Goal: Task Accomplishment & Management: Use online tool/utility

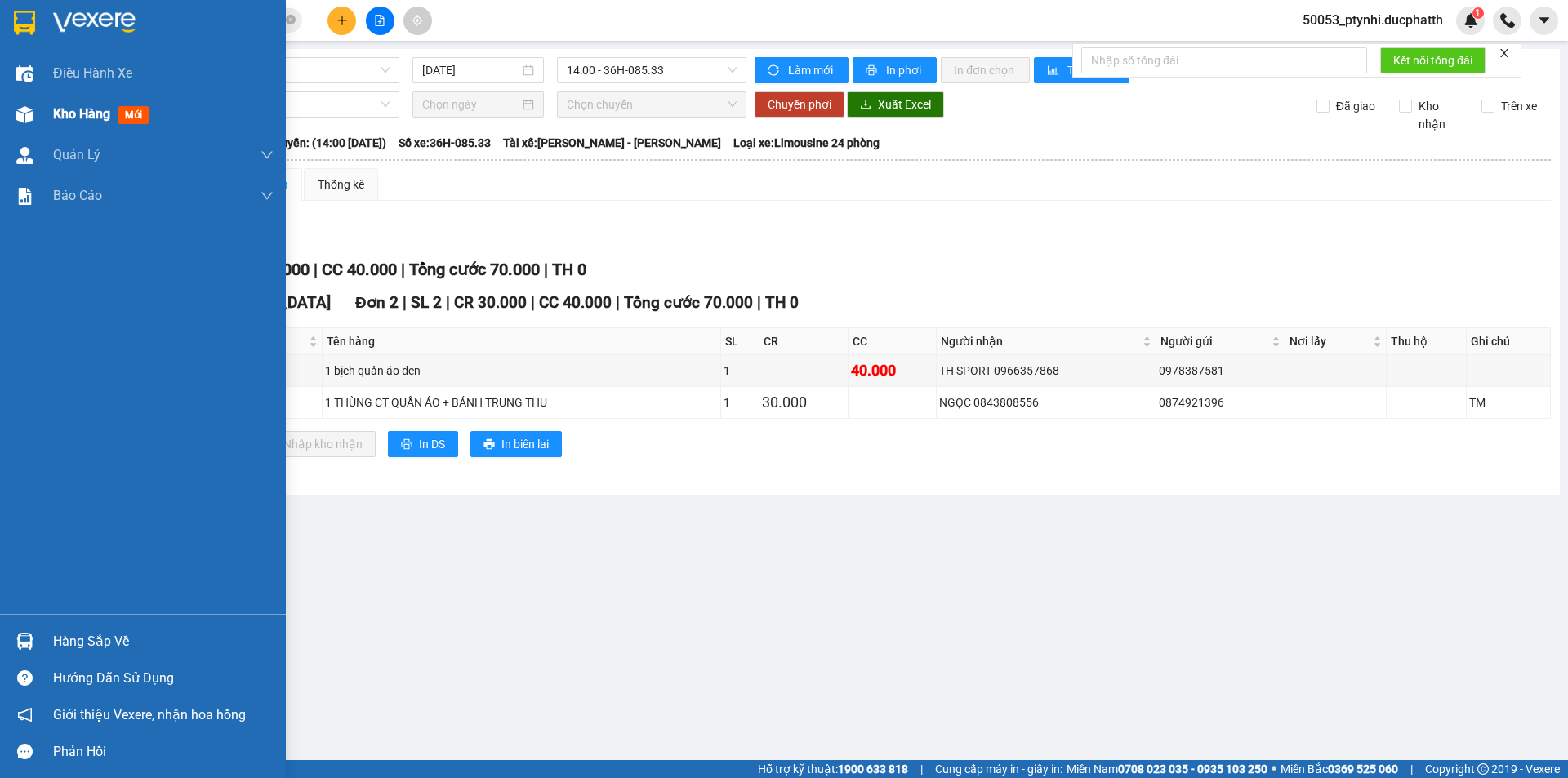
click at [51, 114] on div "Kho hàng mới" at bounding box center [142, 113] width 285 height 41
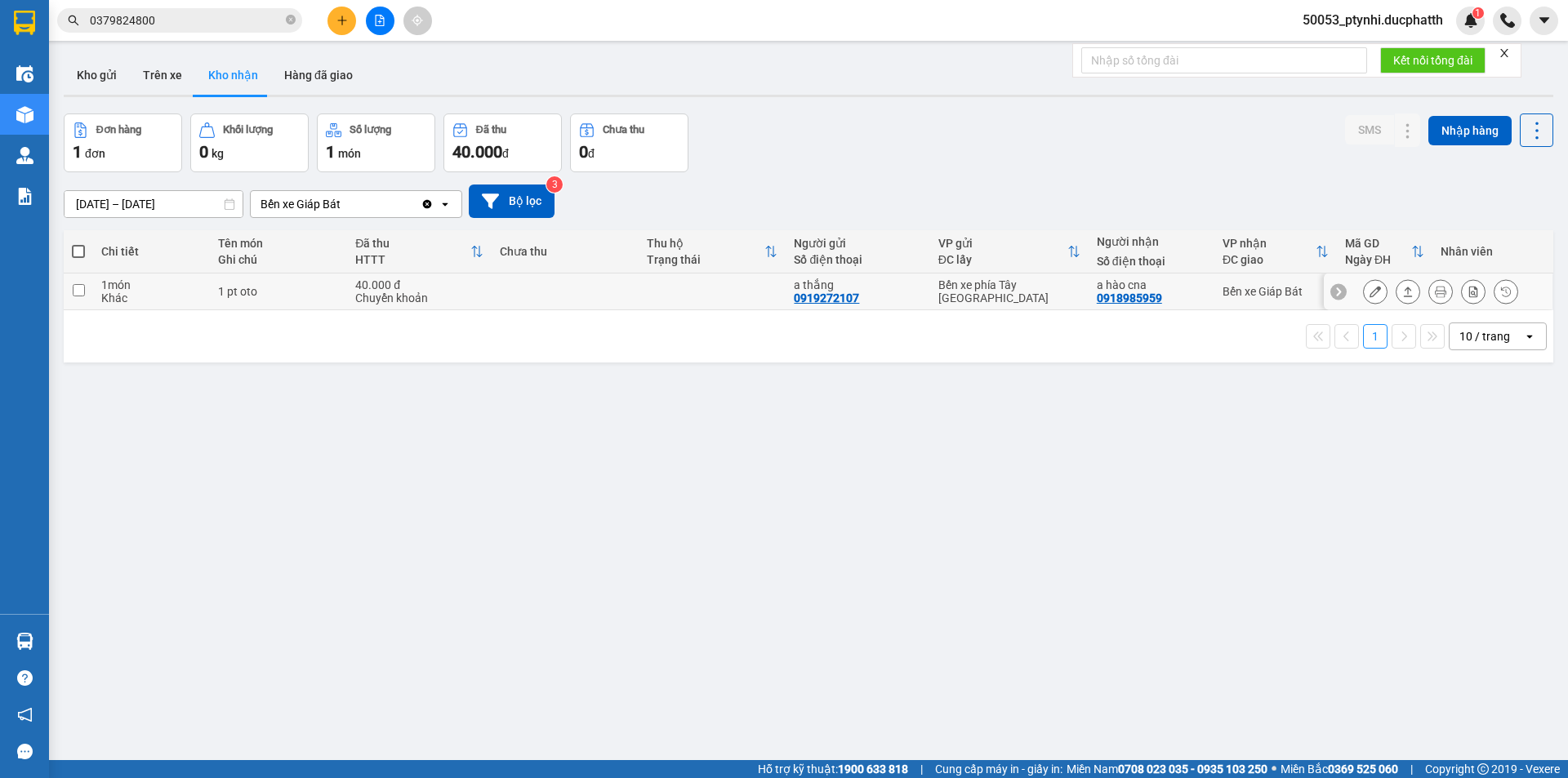
click at [1198, 295] on div "a hào cna 0918985959" at bounding box center [1151, 291] width 110 height 26
checkbox input "true"
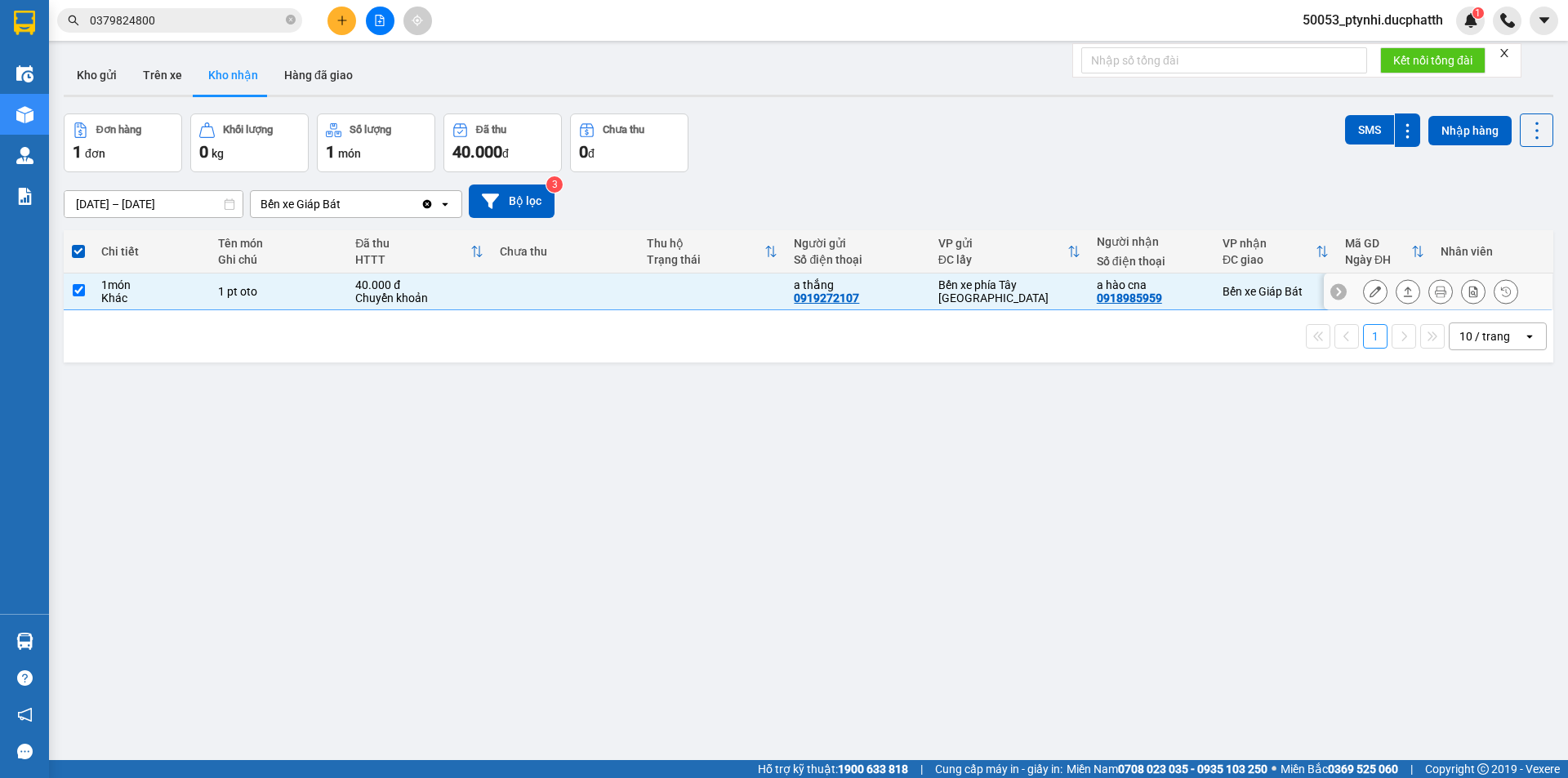
click at [1369, 286] on icon at bounding box center [1374, 291] width 12 height 12
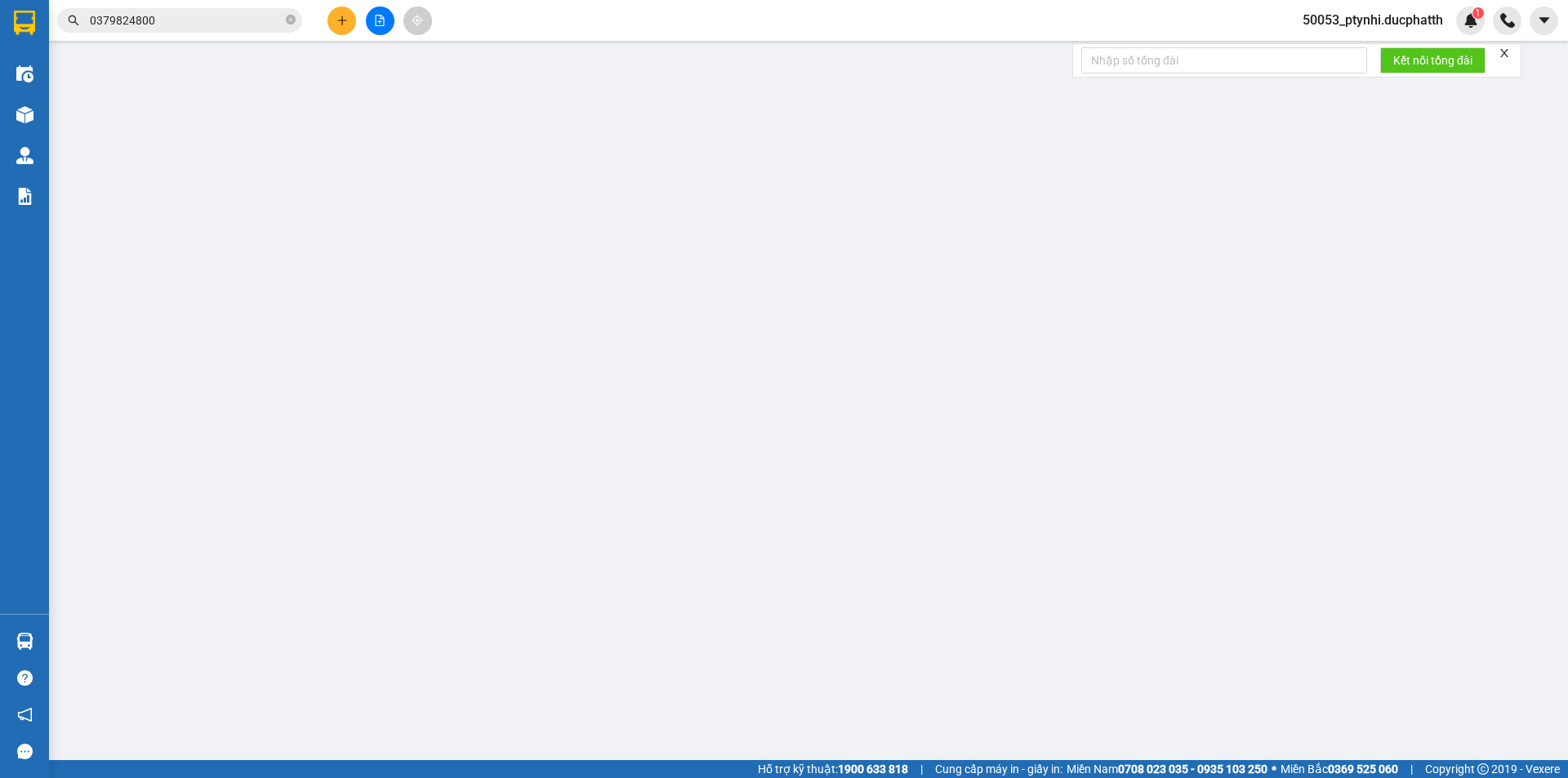
type input "0919272107"
type input "a thắng"
type input "0918985959"
type input "a hào cna"
type input "gửi tt - 19h31 [DATE] vtb truong duc thang"
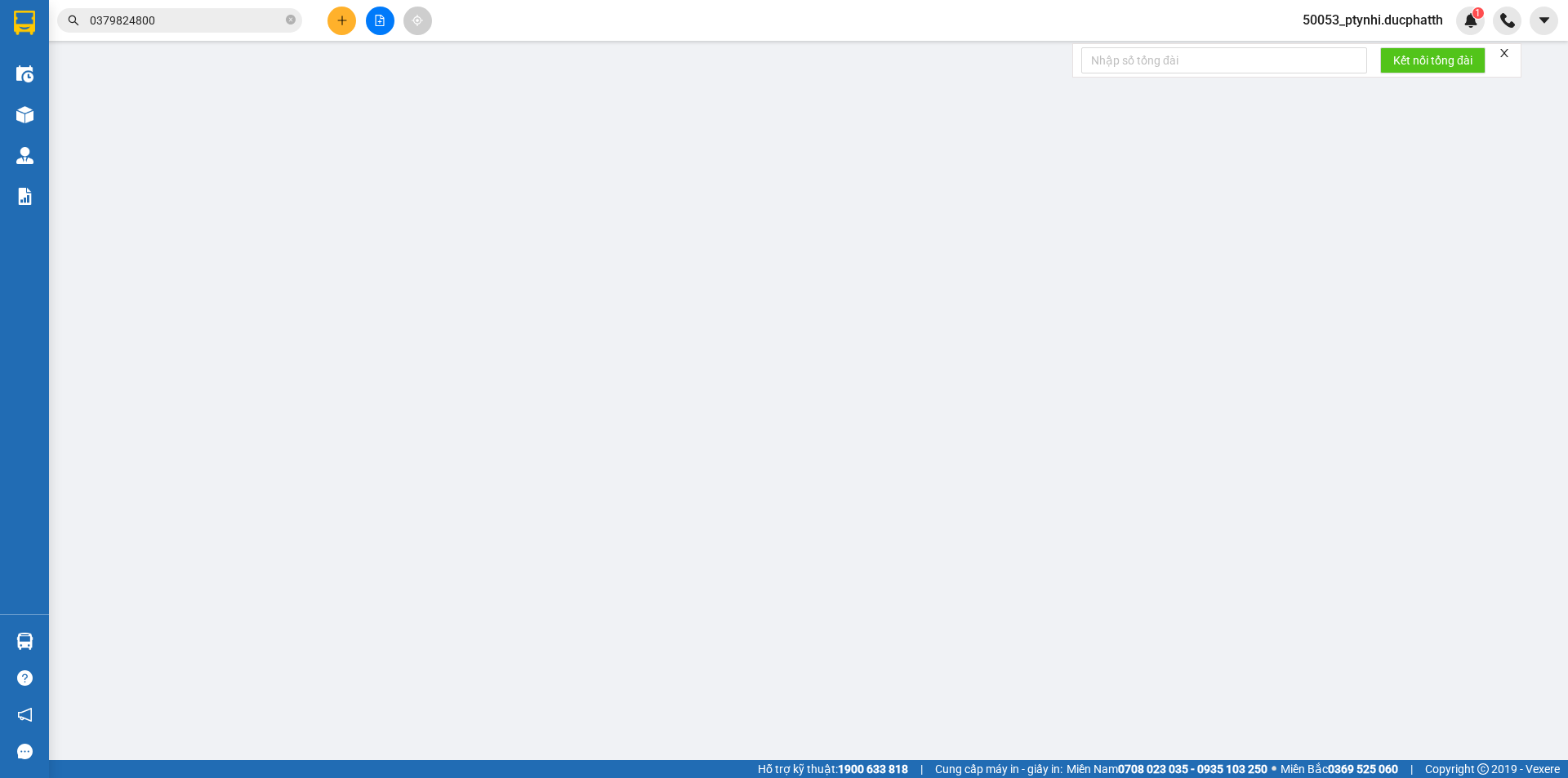
type input "40.000"
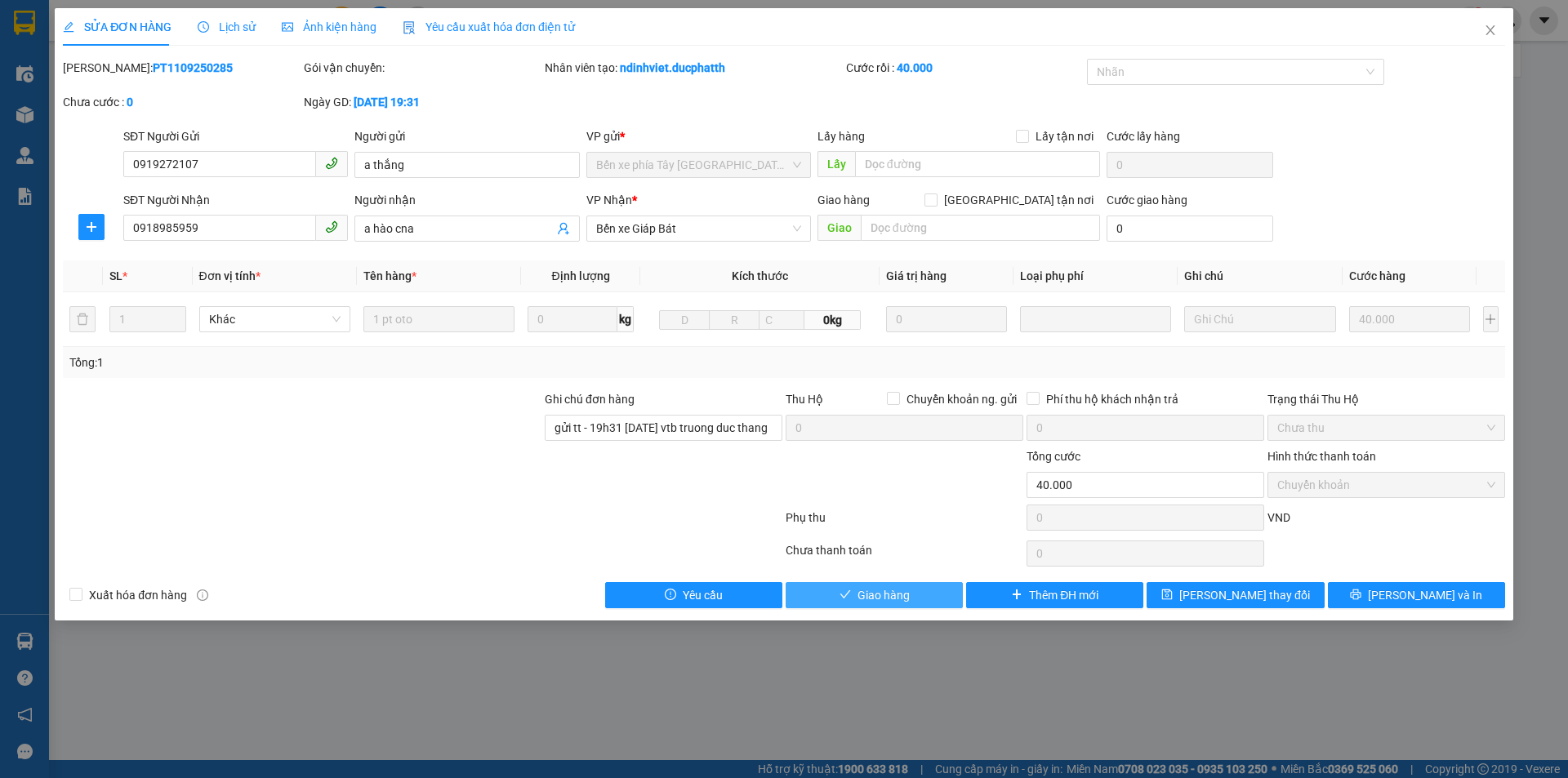
click at [888, 600] on span "Giao hàng" at bounding box center [883, 595] width 52 height 18
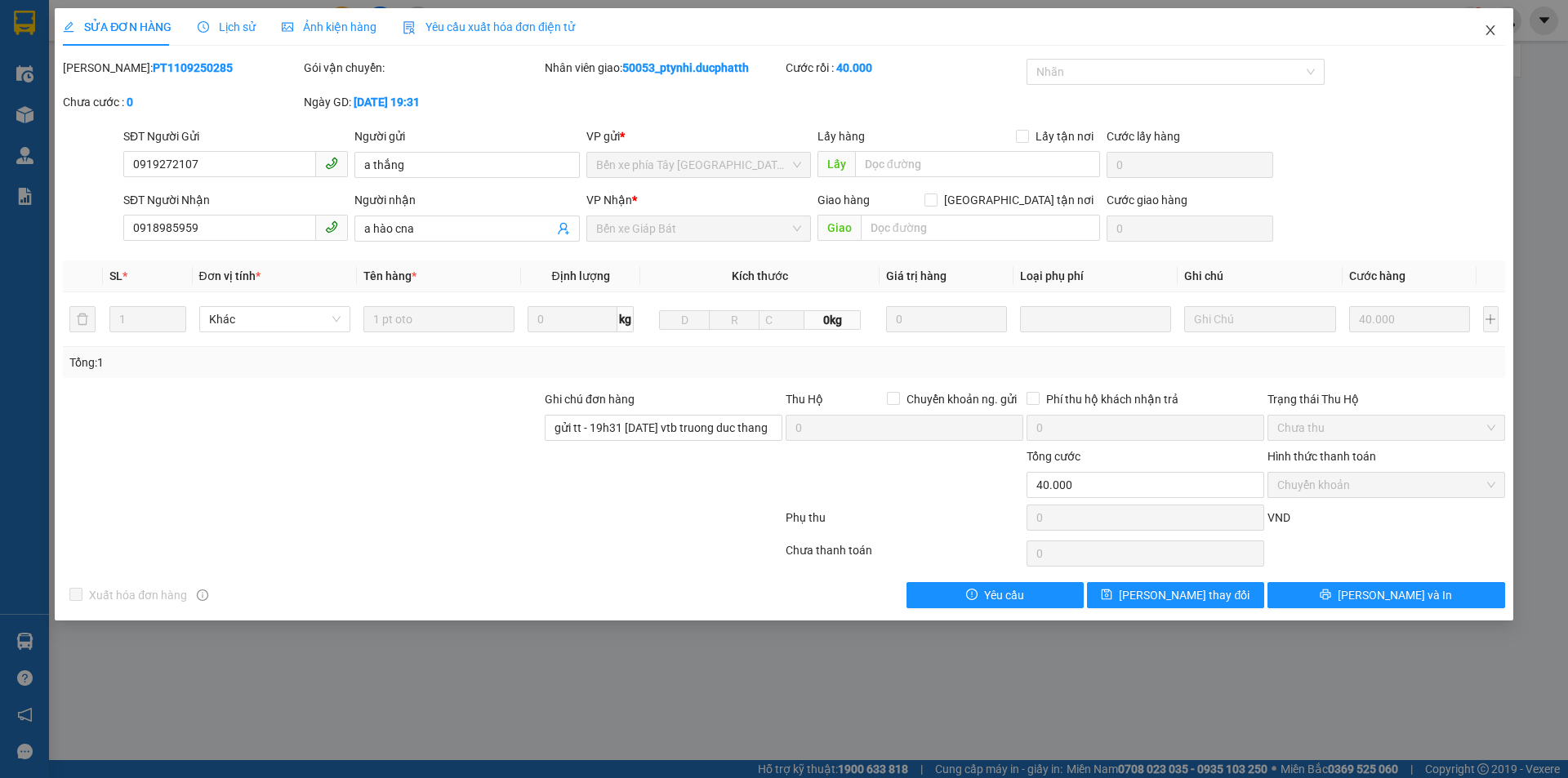
drag, startPoint x: 1499, startPoint y: 21, endPoint x: 1476, endPoint y: 42, distance: 31.1
click at [1498, 21] on span "Close" at bounding box center [1490, 31] width 46 height 46
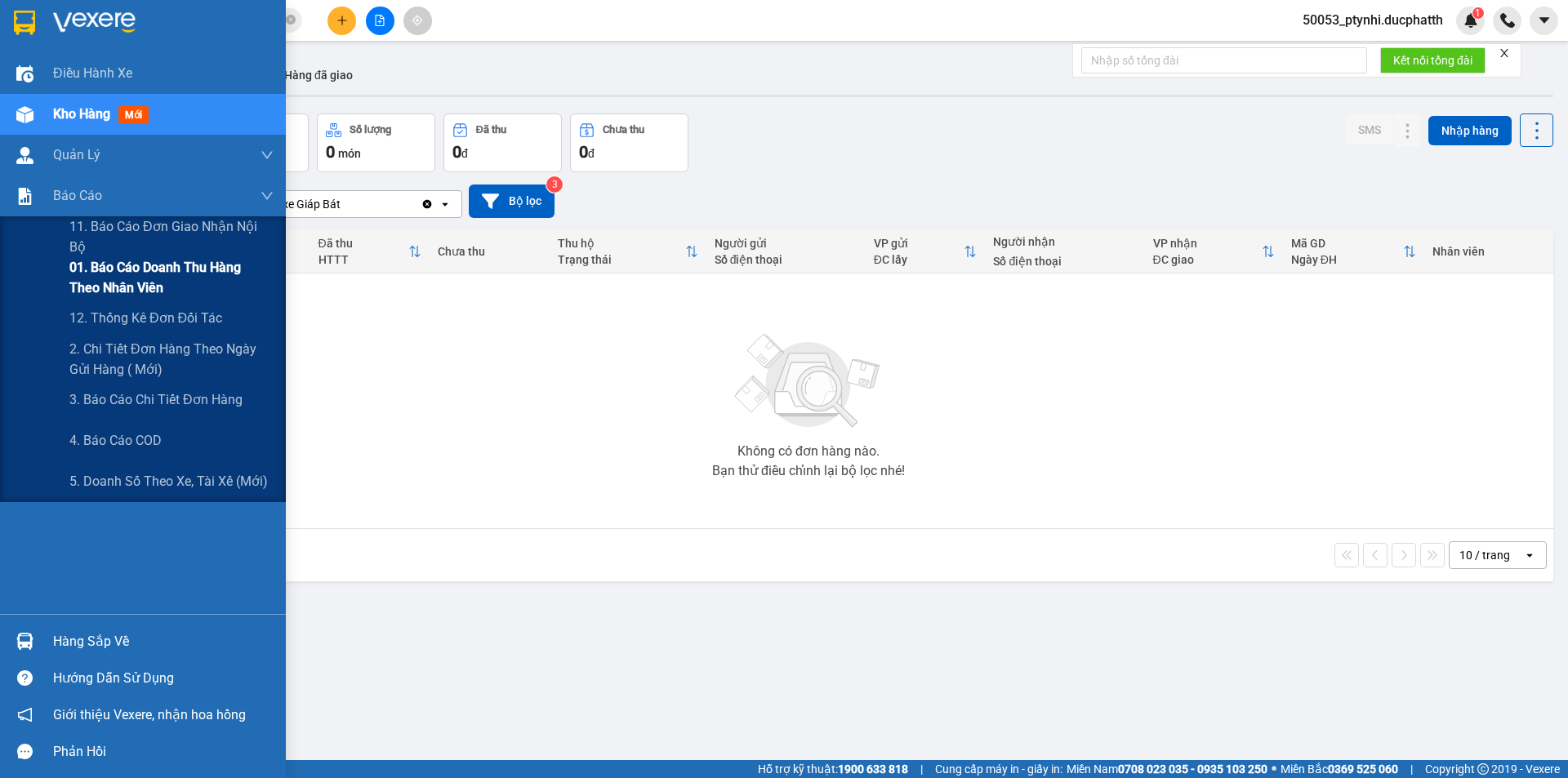
click at [94, 277] on span "01. Báo cáo doanh thu hàng theo nhân viên" at bounding box center [171, 277] width 204 height 41
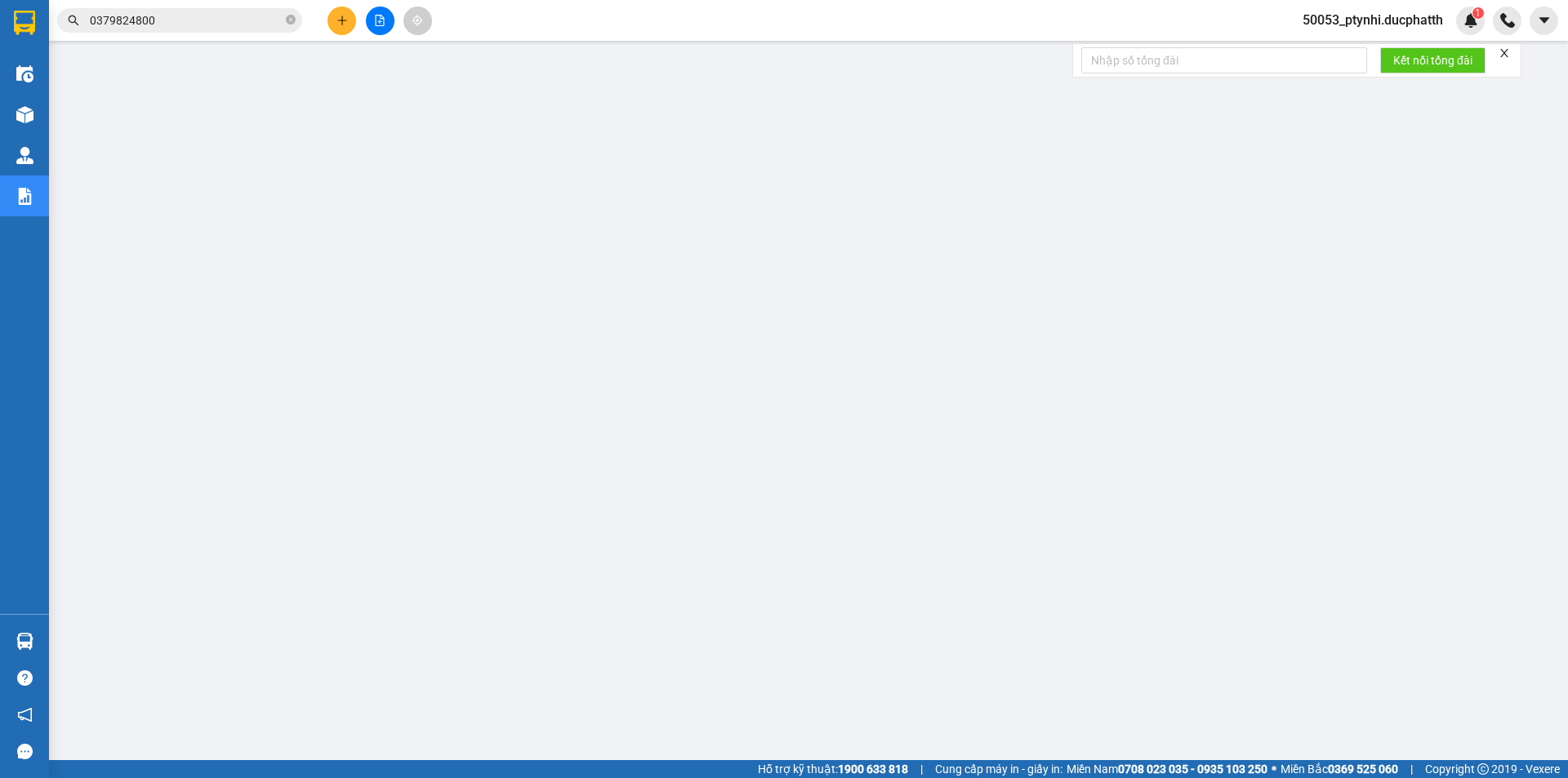
click at [1422, 14] on span "50053_ptynhi.ducphatth" at bounding box center [1372, 20] width 167 height 21
click at [1342, 58] on span "Đăng xuất" at bounding box center [1379, 50] width 134 height 18
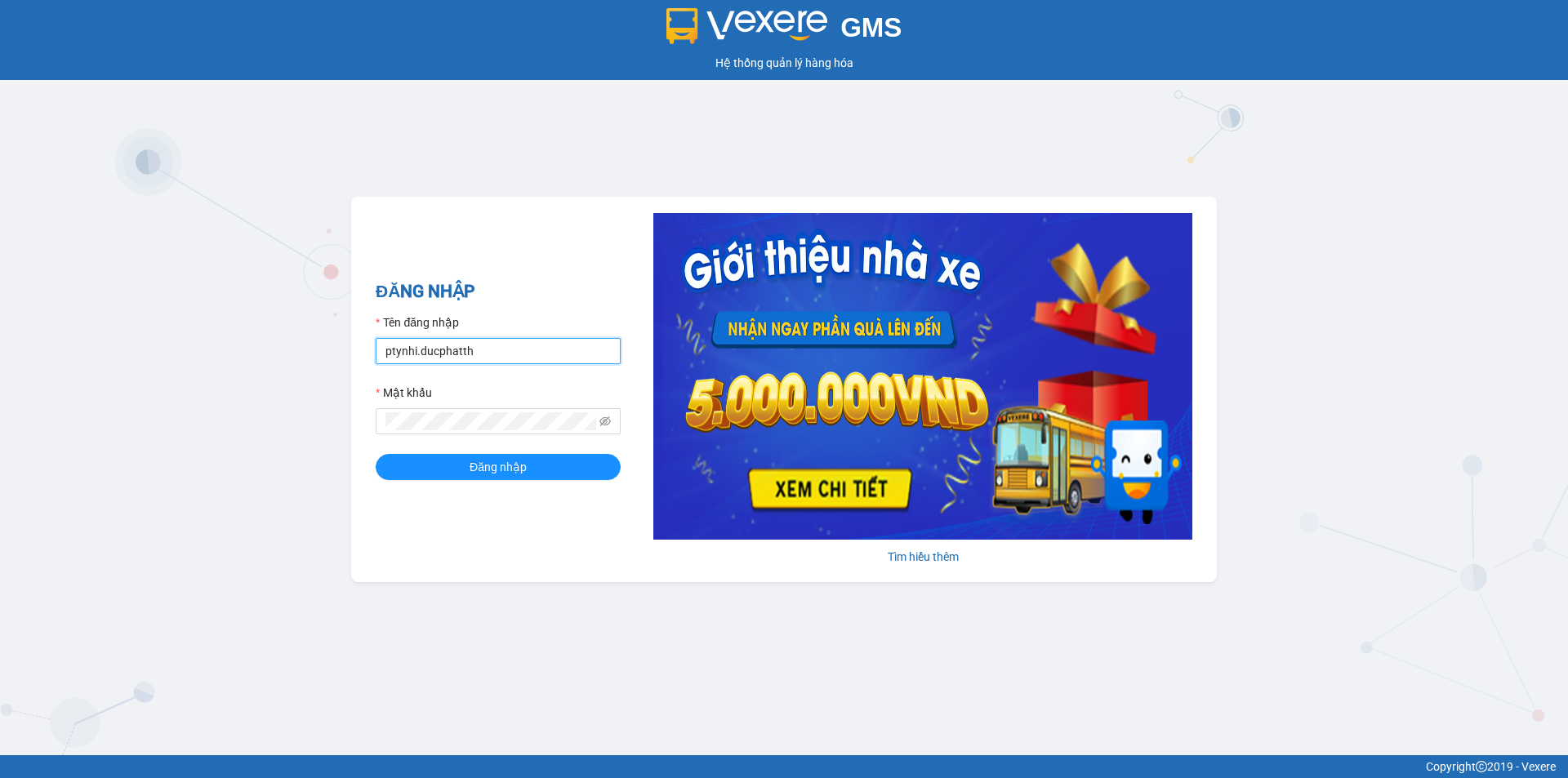
click at [427, 356] on input "ptynhi.ducphatth" at bounding box center [498, 351] width 245 height 26
type input "p"
click at [375, 454] on button "Đăng nhập" at bounding box center [498, 466] width 245 height 26
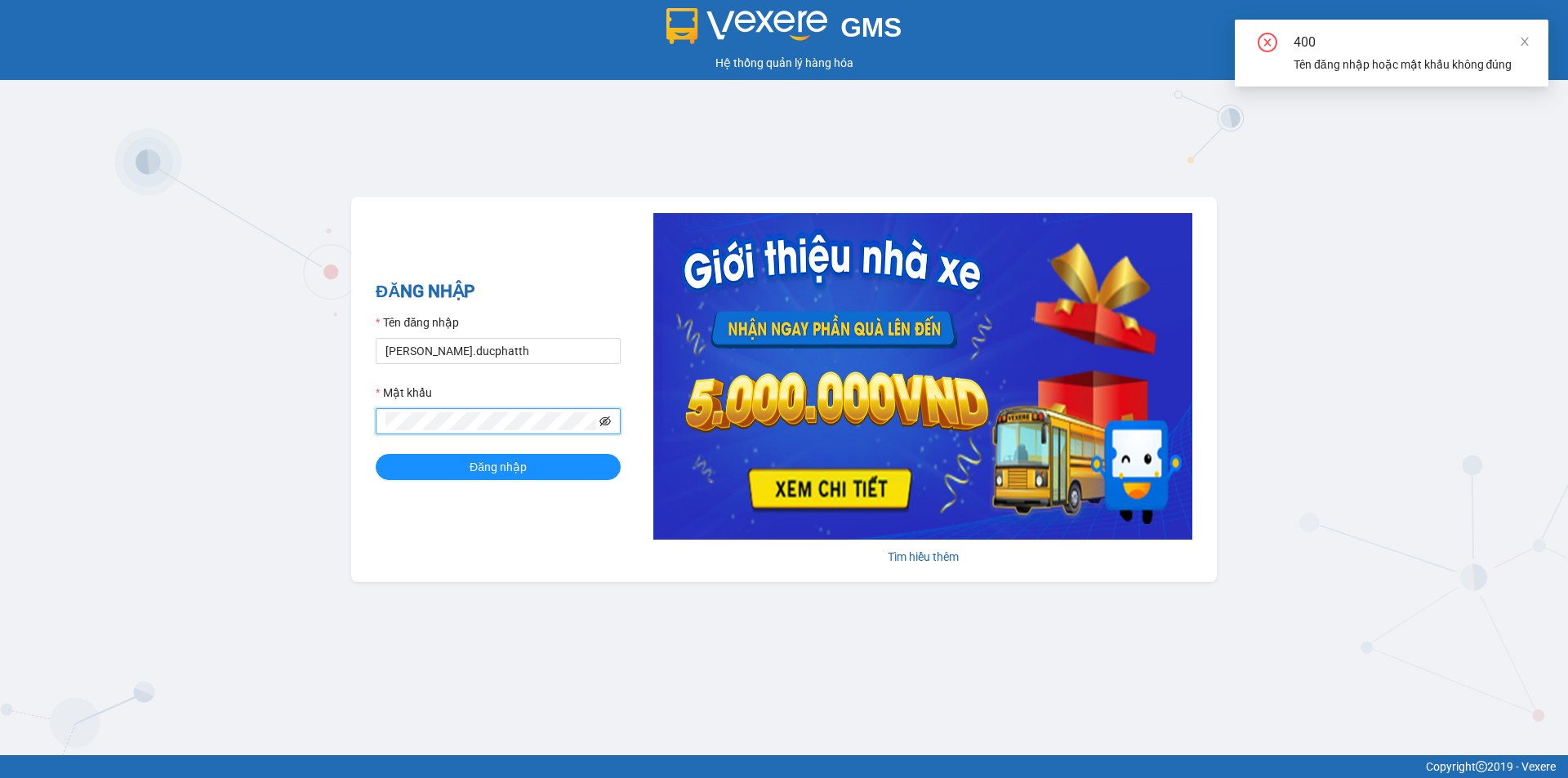
click at [608, 426] on icon "eye-invisible" at bounding box center [605, 421] width 12 height 12
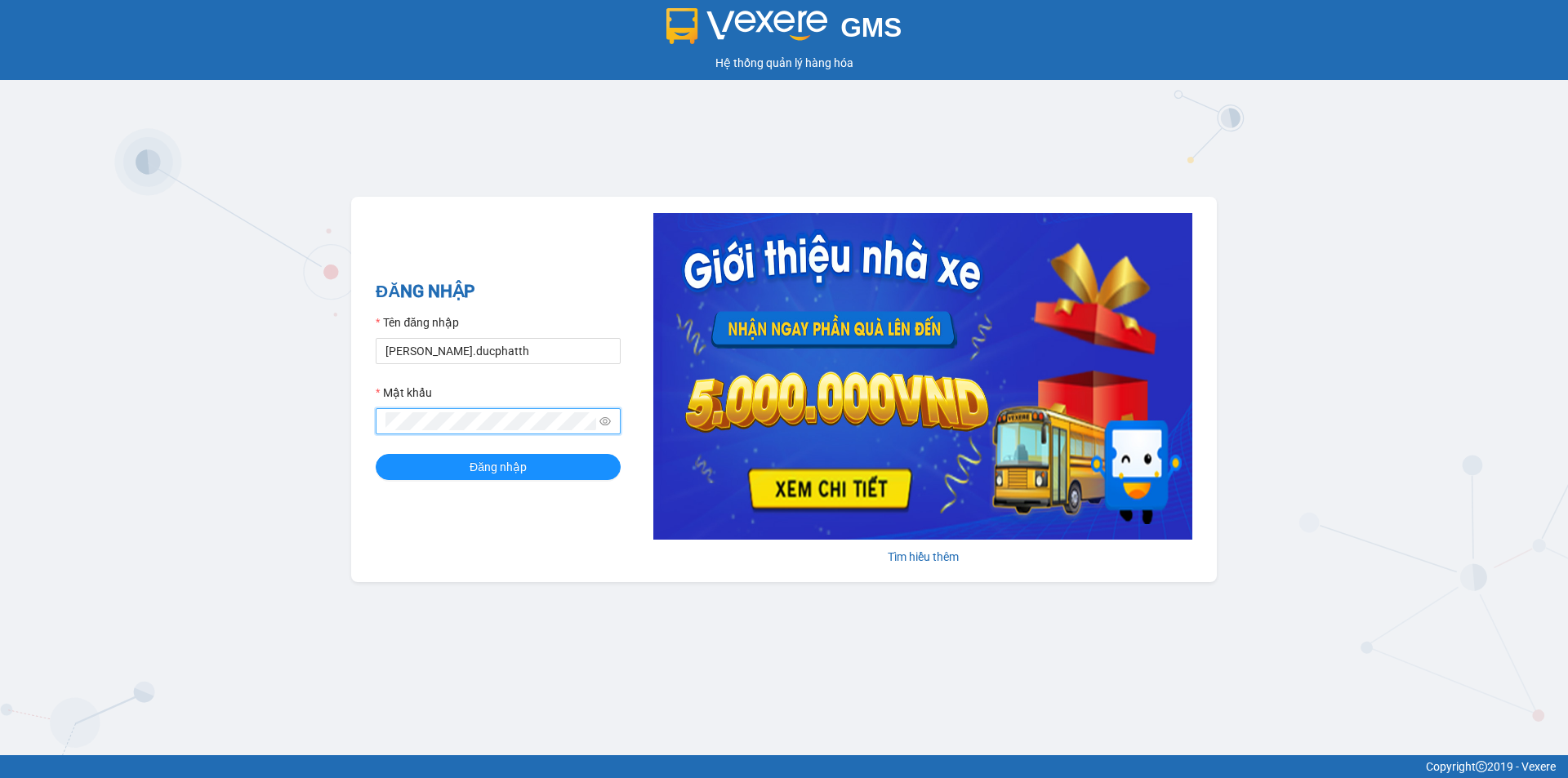
click at [375, 454] on button "Đăng nhập" at bounding box center [498, 466] width 245 height 26
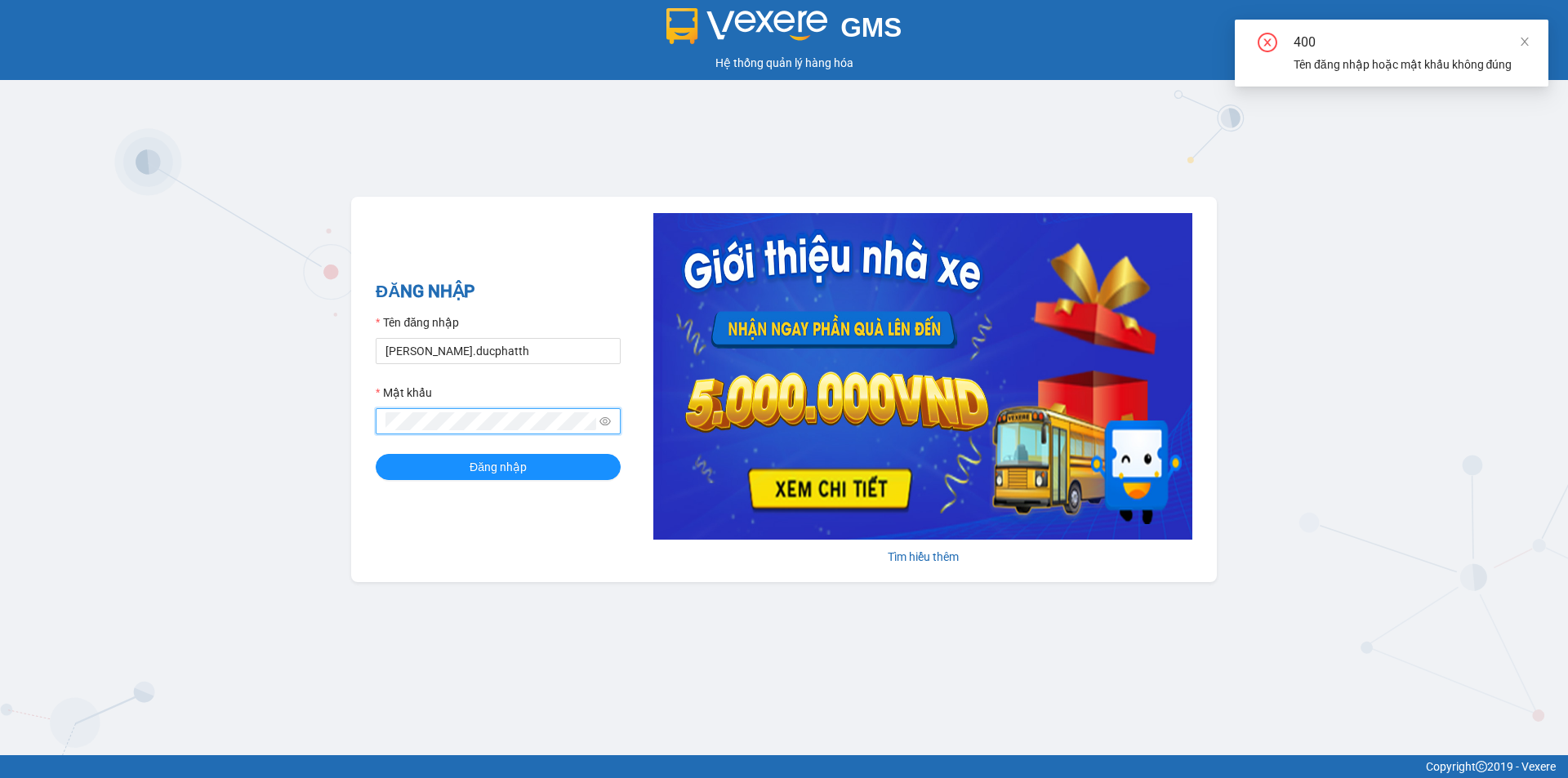
click at [375, 454] on button "Đăng nhập" at bounding box center [498, 466] width 245 height 26
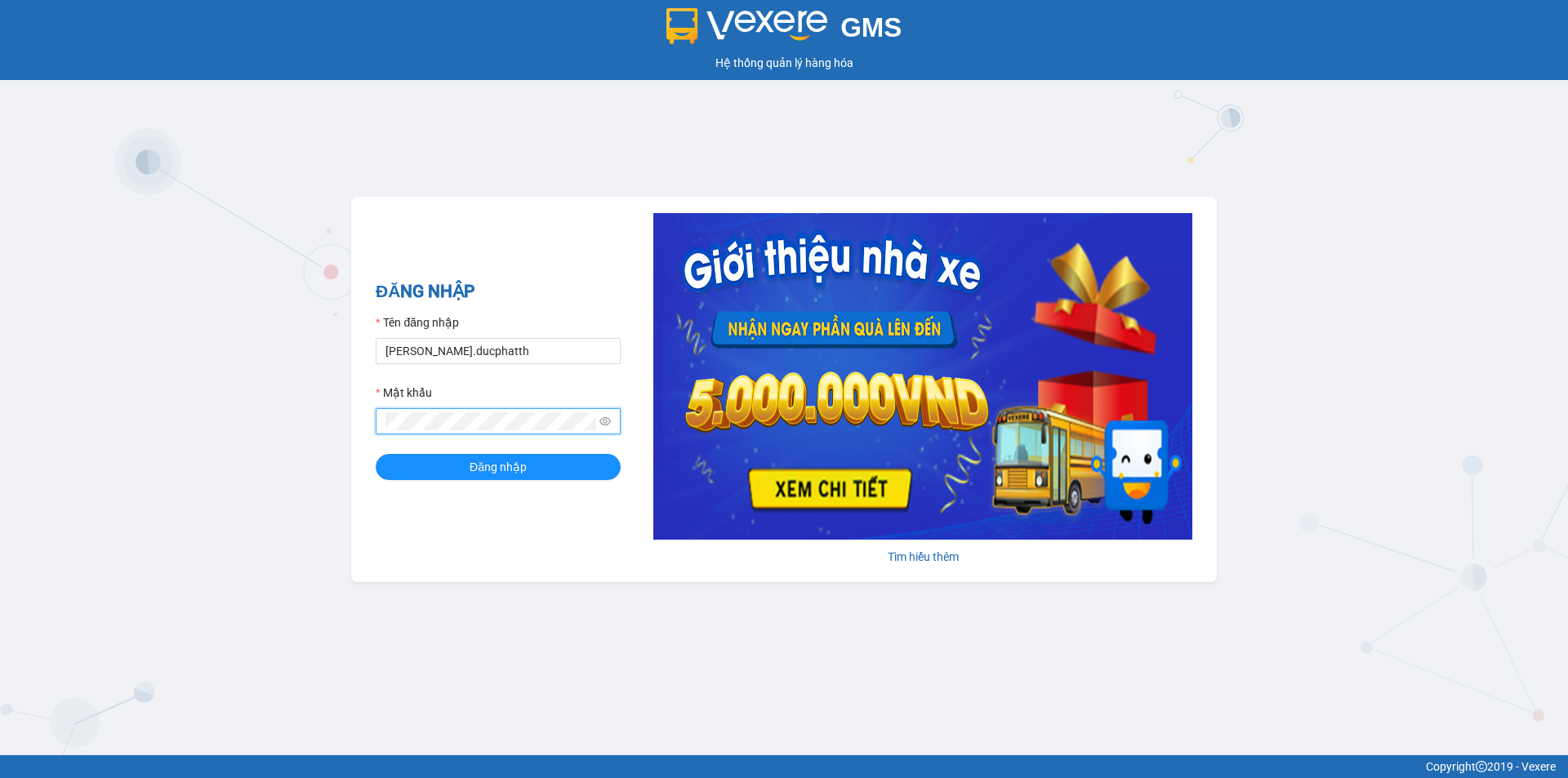
click at [375, 454] on button "Đăng nhập" at bounding box center [498, 466] width 245 height 26
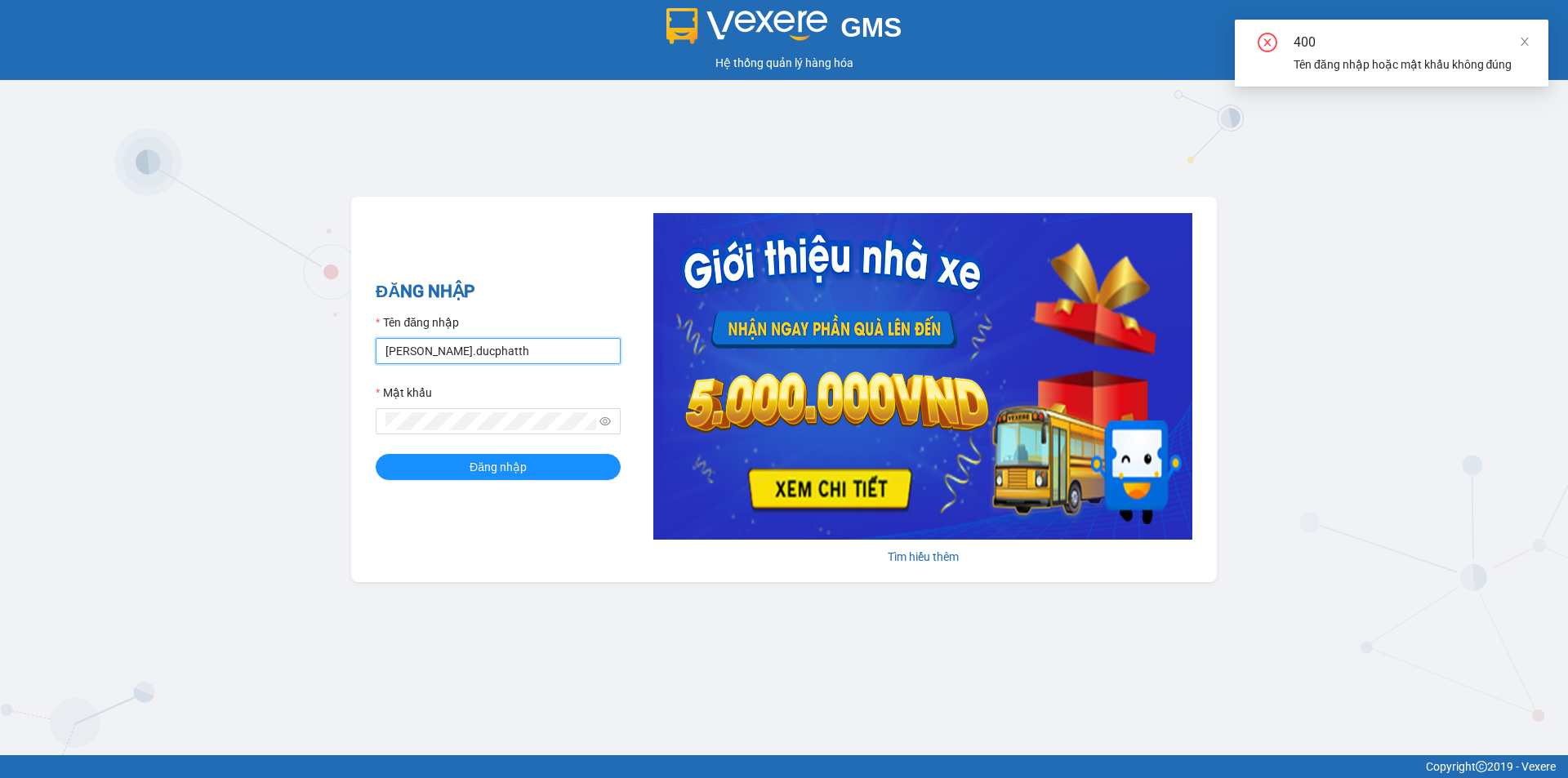
click at [403, 352] on input "[PERSON_NAME].ducphatth" at bounding box center [498, 351] width 245 height 26
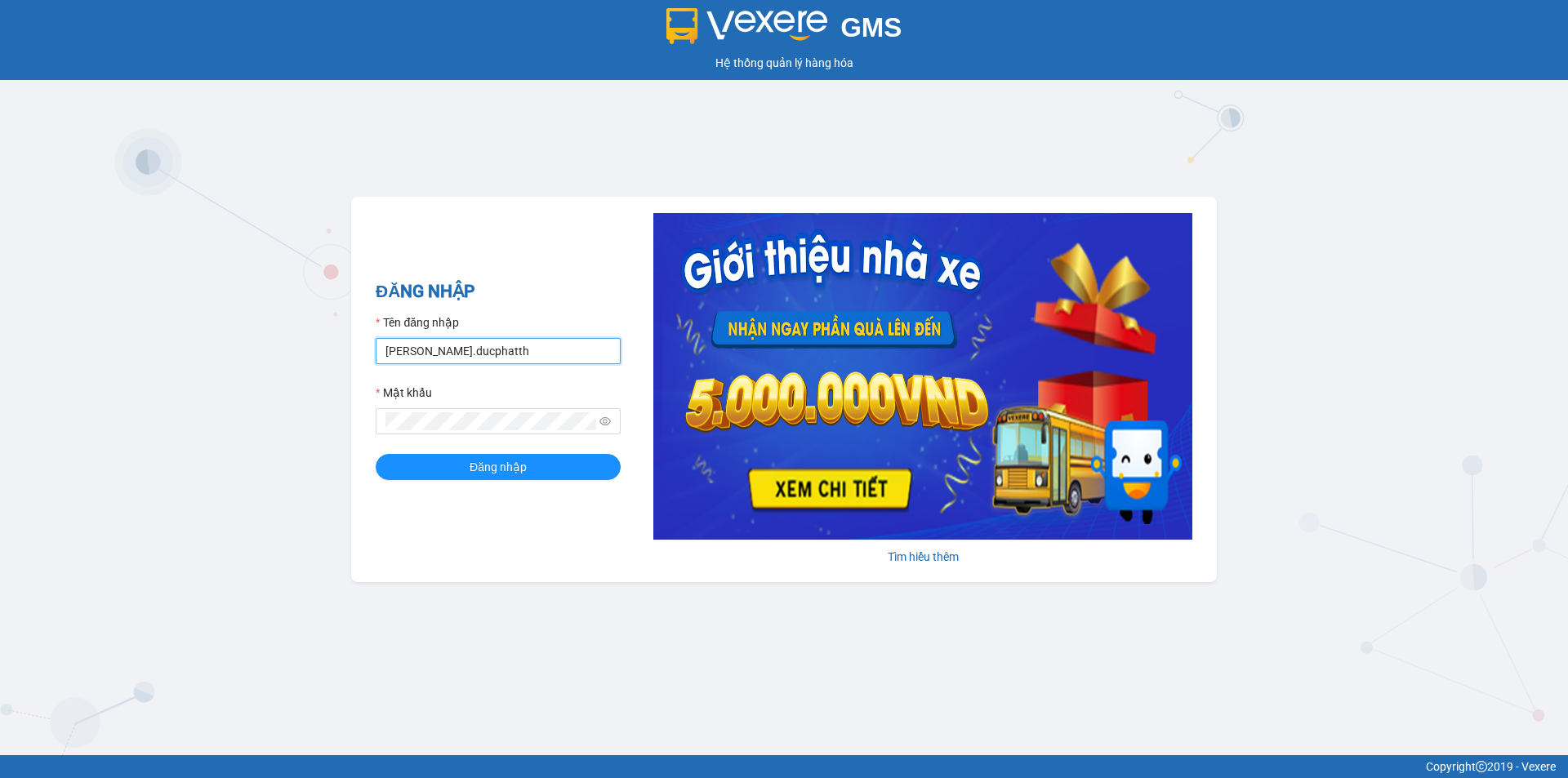
click at [401, 354] on input "[PERSON_NAME].ducphatth" at bounding box center [498, 351] width 245 height 26
type input "yenvy.ducphatth"
click at [375, 454] on button "Đăng nhập" at bounding box center [498, 466] width 245 height 26
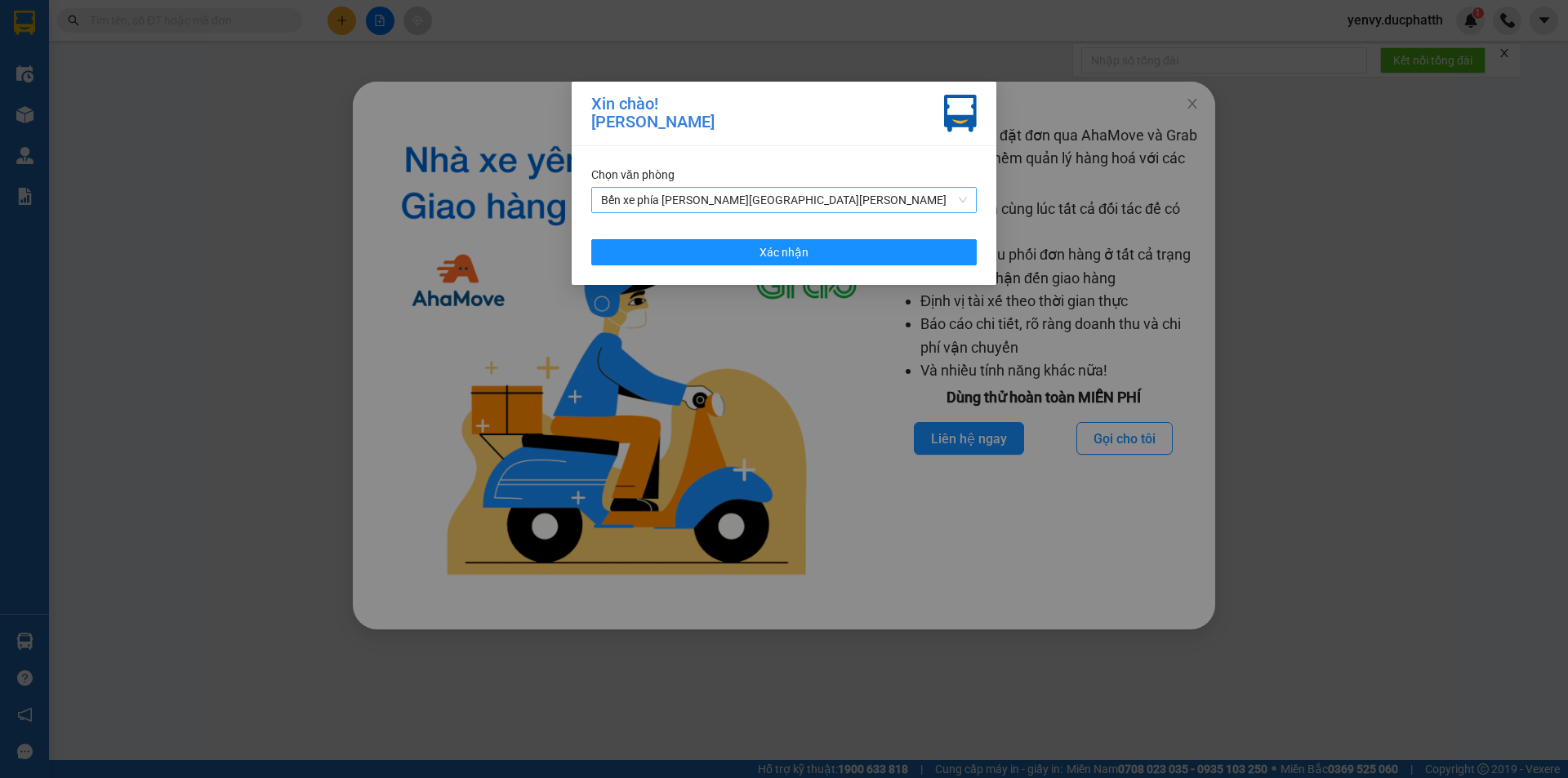
click at [850, 205] on span "Bến xe phía [PERSON_NAME][GEOGRAPHIC_DATA][PERSON_NAME]" at bounding box center [784, 200] width 365 height 24
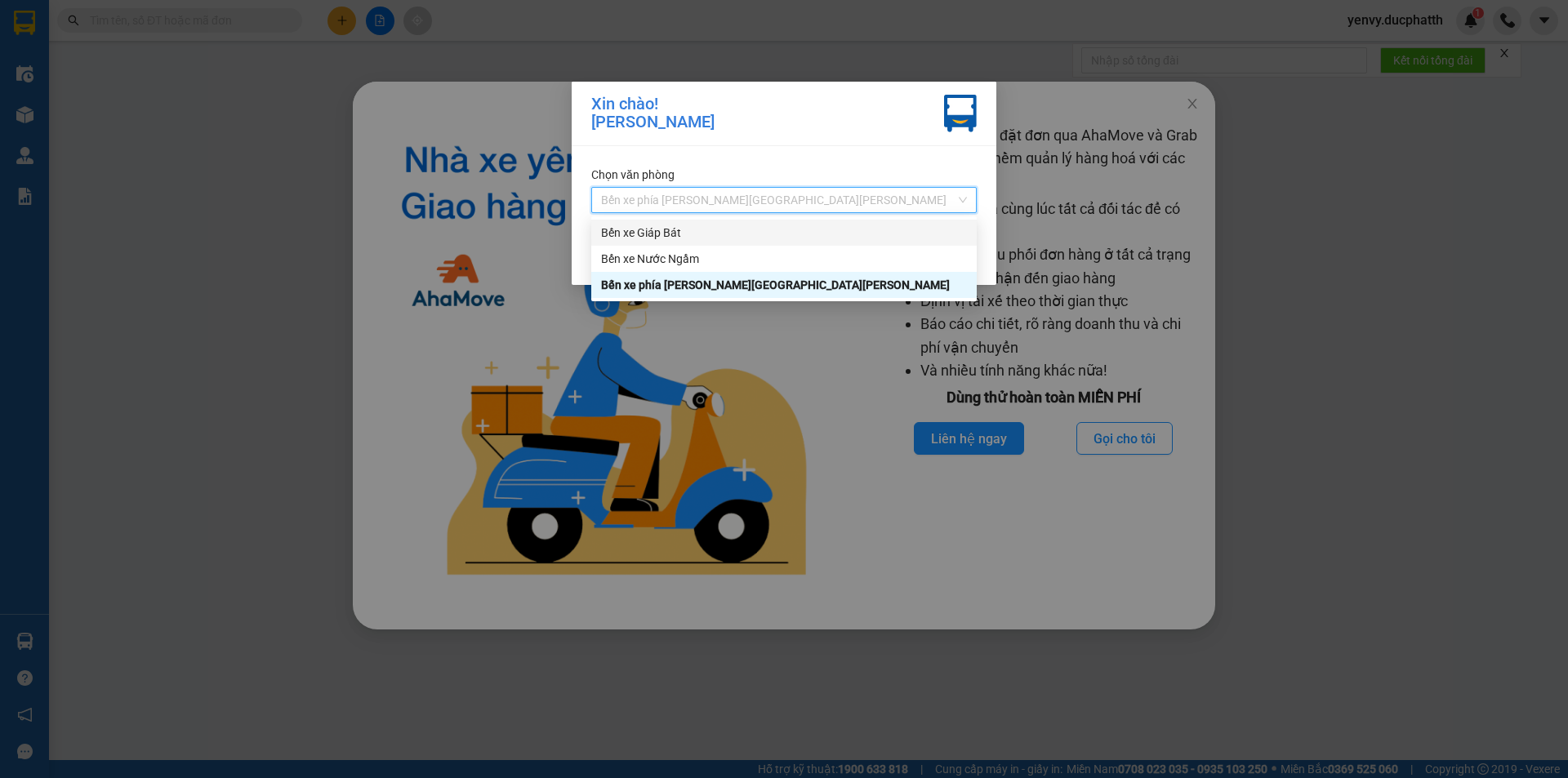
click at [712, 240] on div "Bến xe Giáp Bát" at bounding box center [784, 233] width 365 height 18
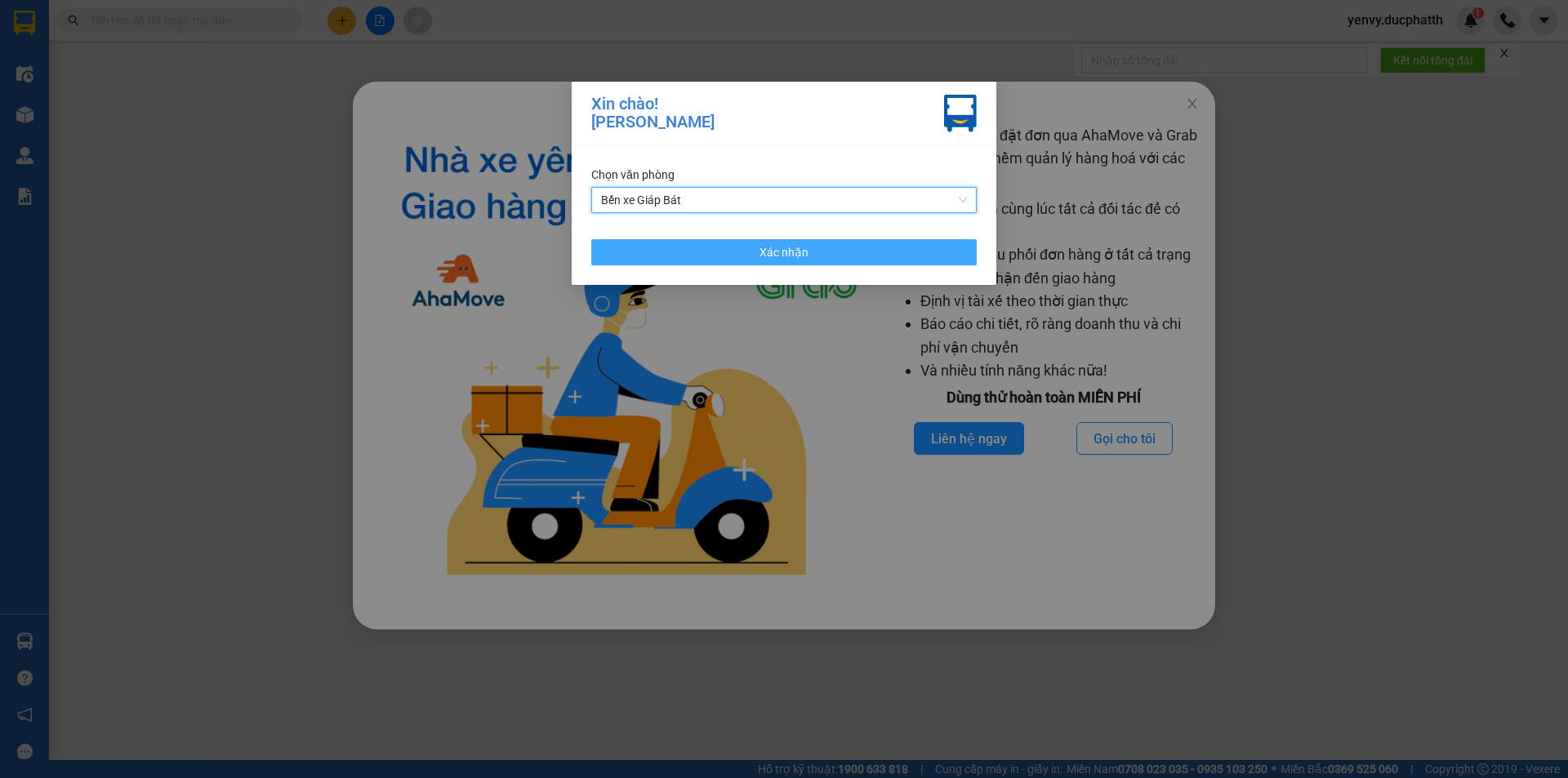
click at [743, 240] on button "Xác nhận" at bounding box center [784, 252] width 385 height 26
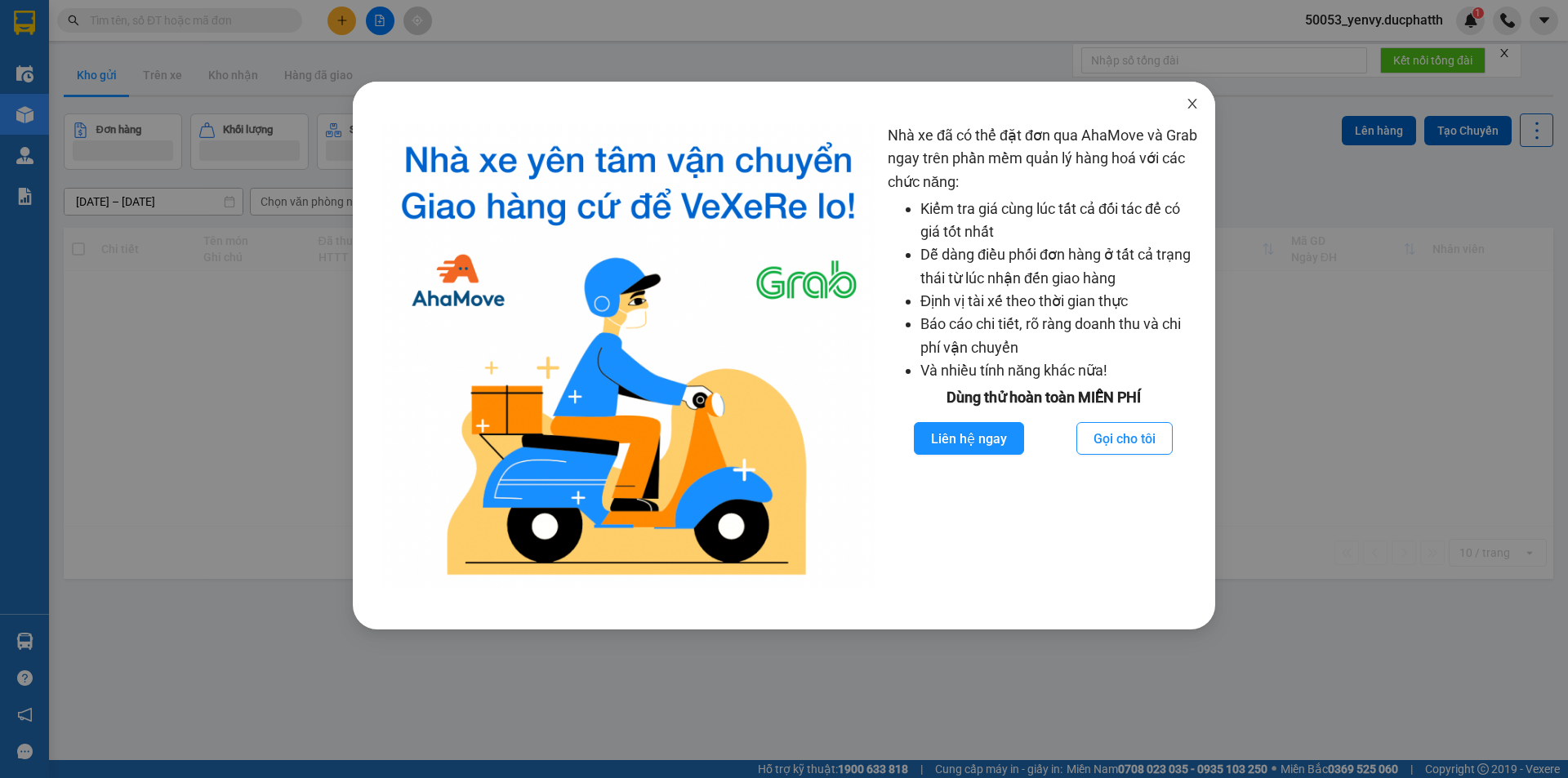
click at [1197, 103] on icon "close" at bounding box center [1192, 104] width 14 height 14
